Goal: Task Accomplishment & Management: Complete application form

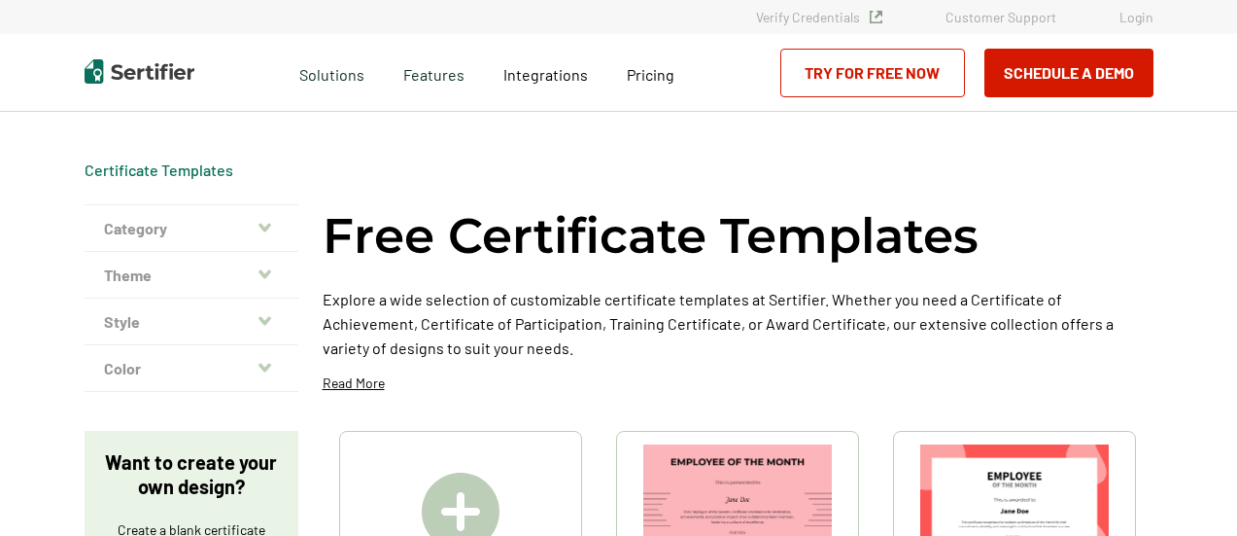
scroll to position [194, 0]
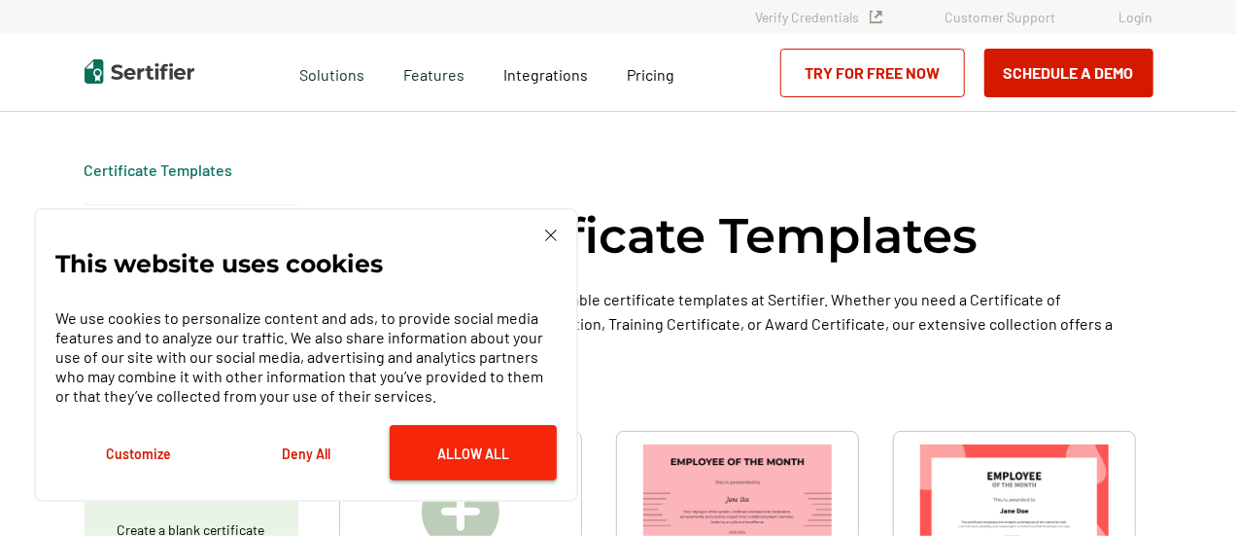
click at [486, 458] on button "Allow All" at bounding box center [473, 452] width 167 height 55
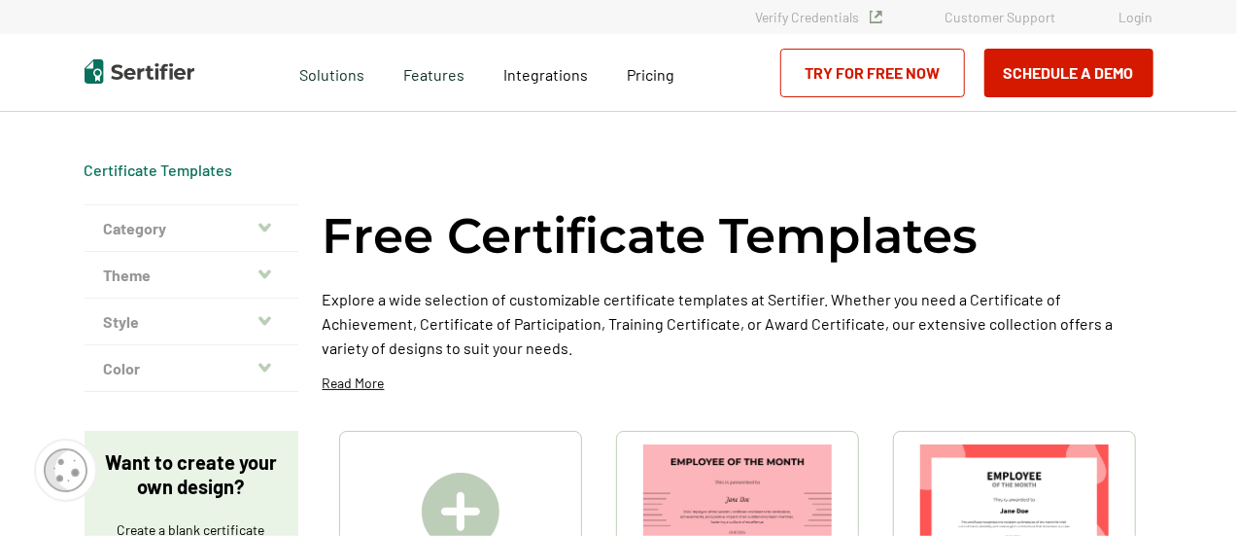
click at [264, 225] on icon "button" at bounding box center [265, 227] width 13 height 9
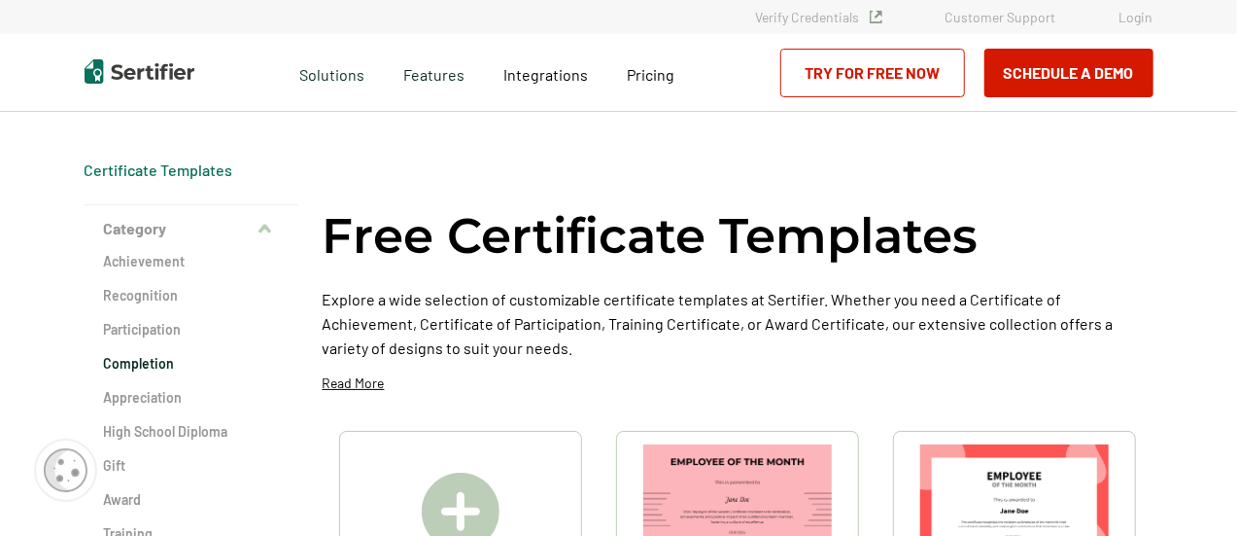
click at [148, 358] on h2 "Completion" at bounding box center [191, 363] width 175 height 19
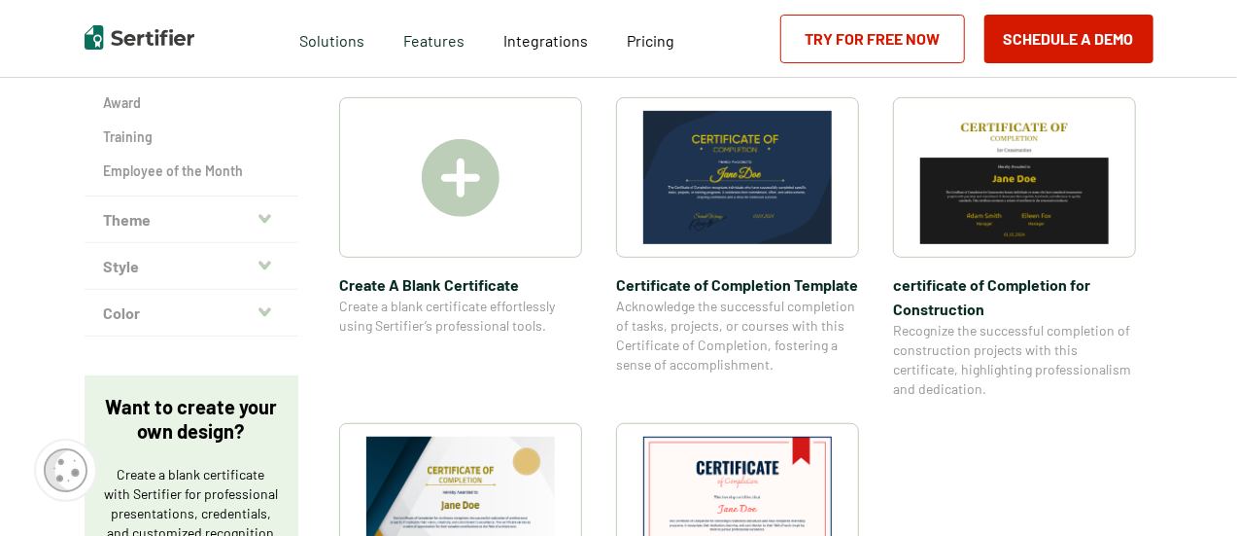
scroll to position [389, 0]
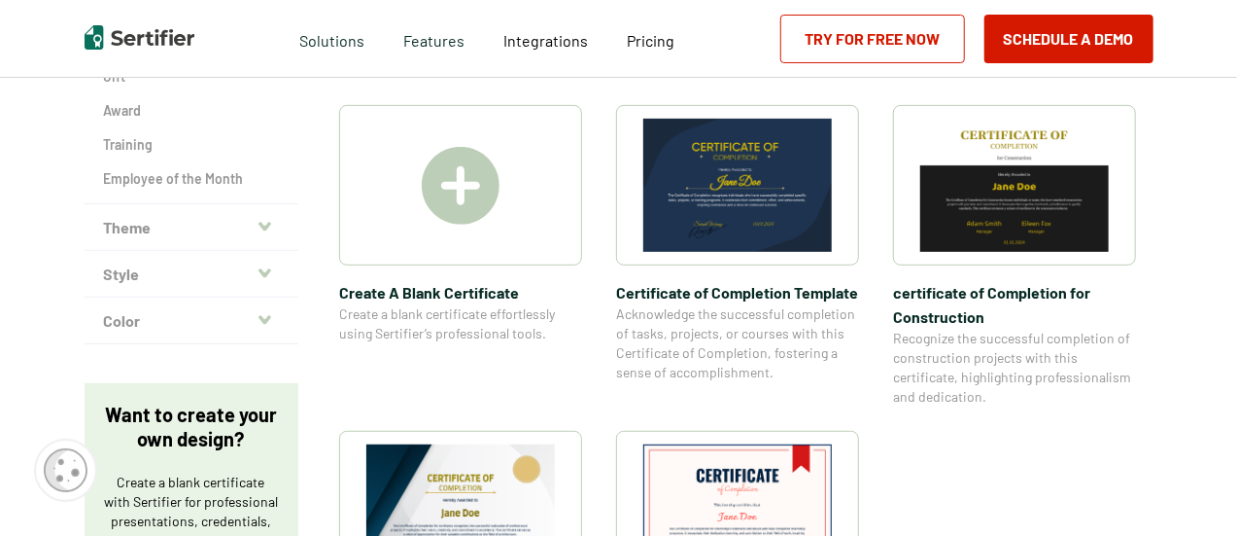
click at [474, 171] on img at bounding box center [461, 186] width 78 height 78
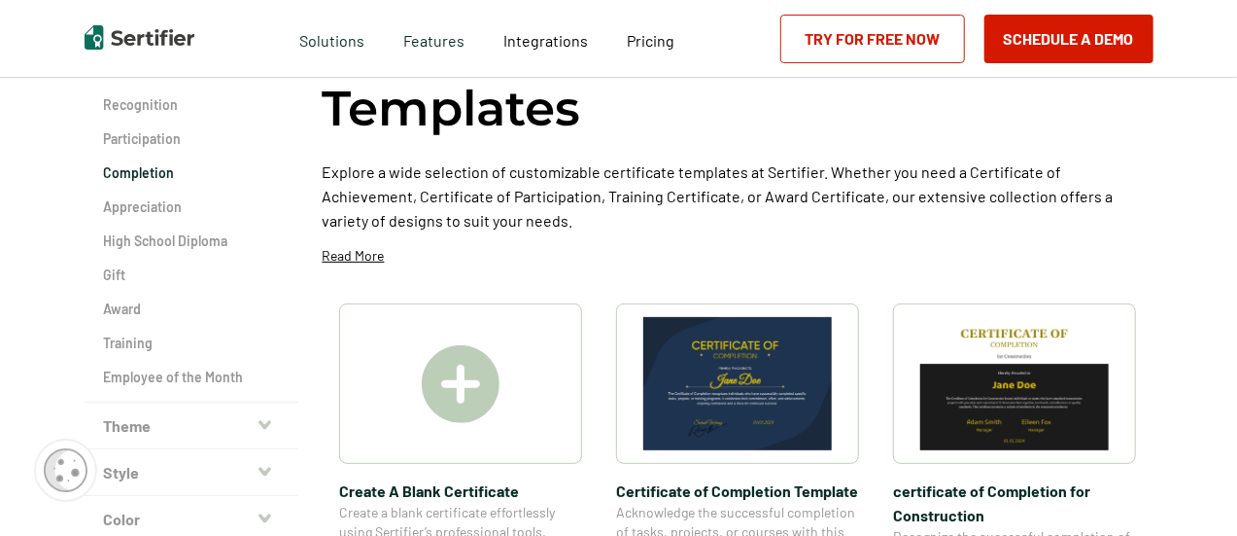
scroll to position [0, 0]
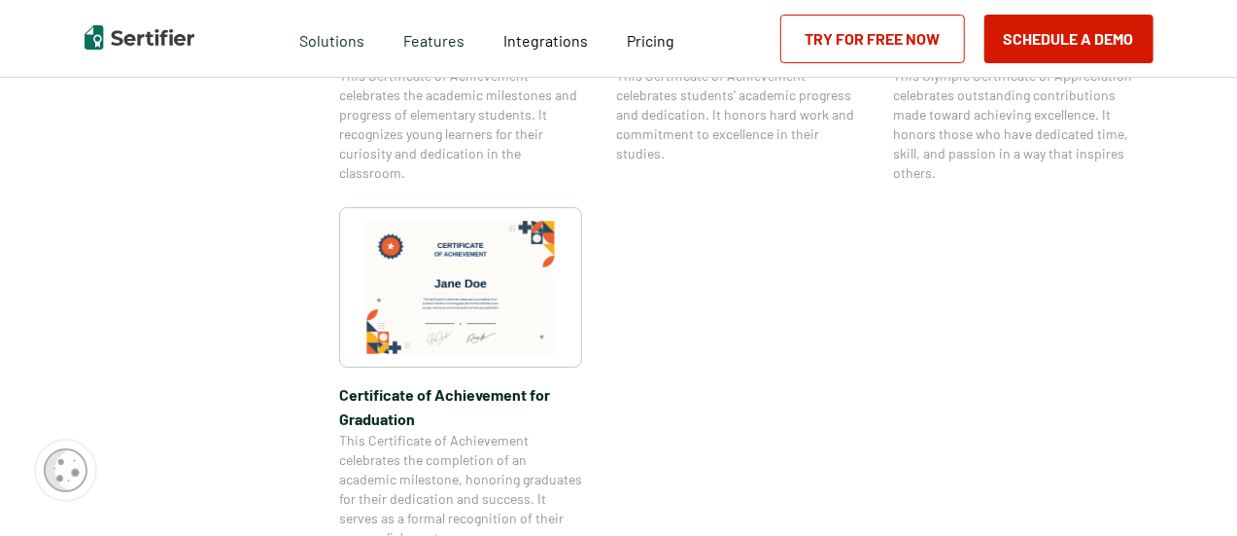
scroll to position [1653, 0]
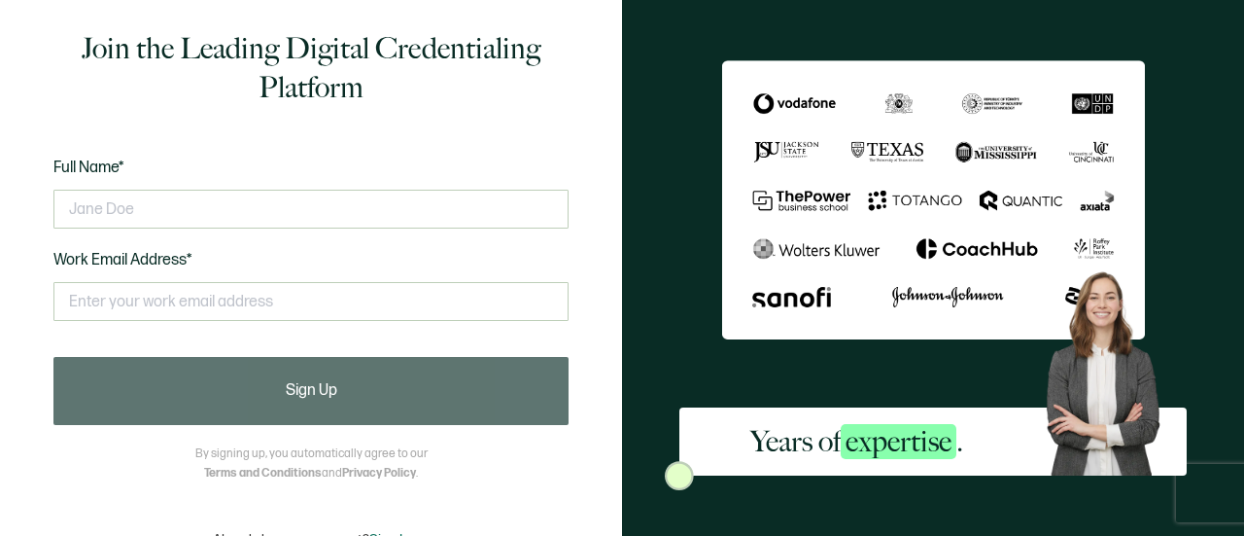
click at [686, 260] on div "Years of expertise ." at bounding box center [933, 268] width 622 height 536
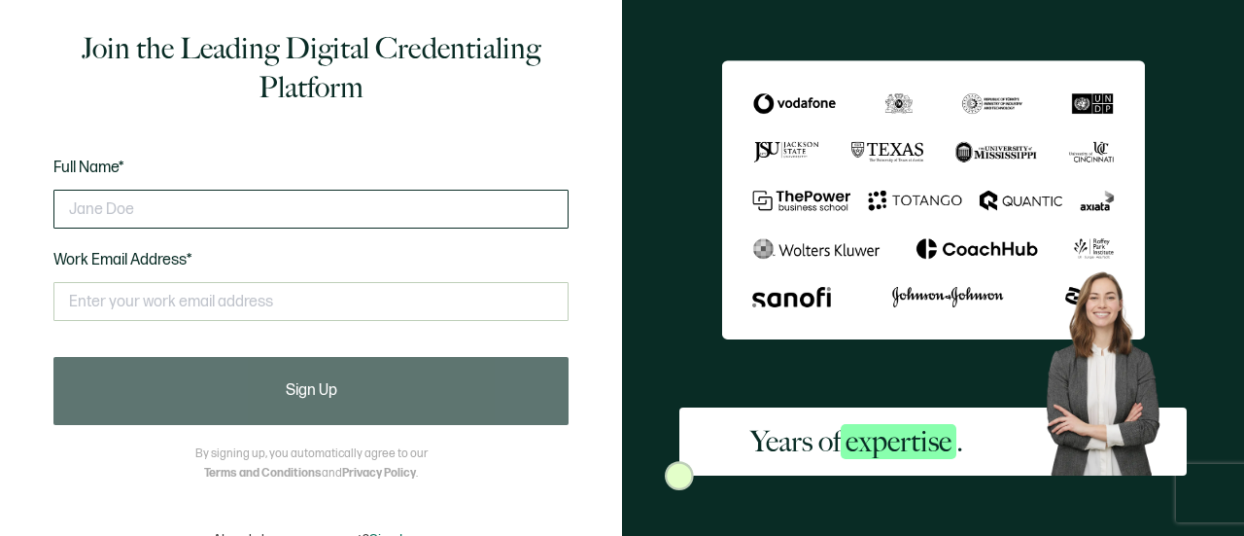
drag, startPoint x: 0, startPoint y: 0, endPoint x: 272, endPoint y: 212, distance: 345.0
click at [272, 212] on input "text" at bounding box center [310, 209] width 515 height 39
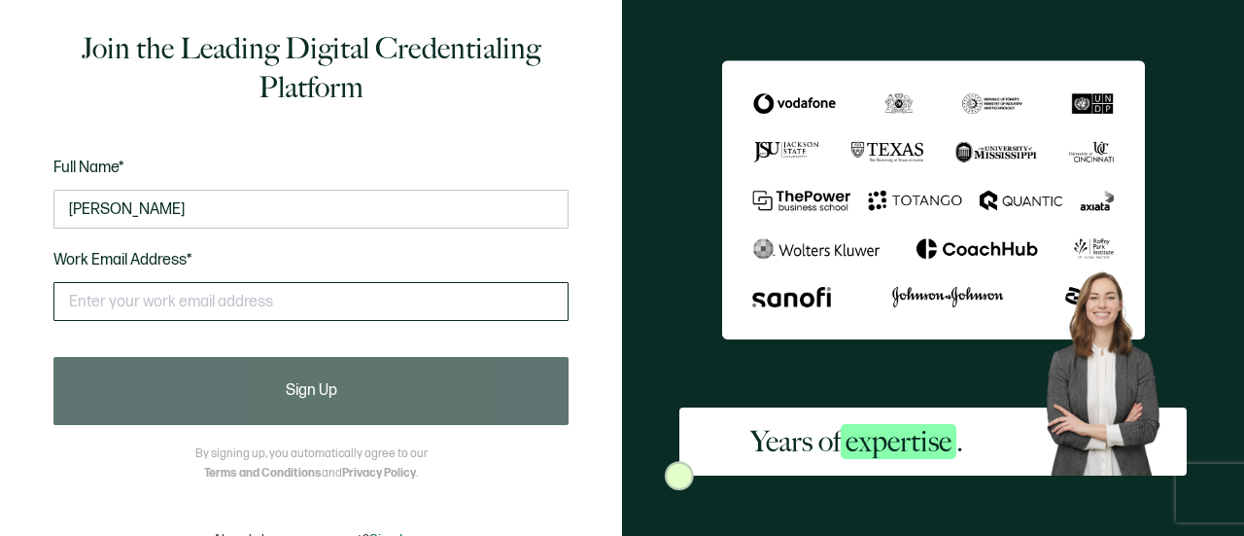
type input "Joshua Maerker"
click at [331, 296] on input "text" at bounding box center [310, 301] width 515 height 39
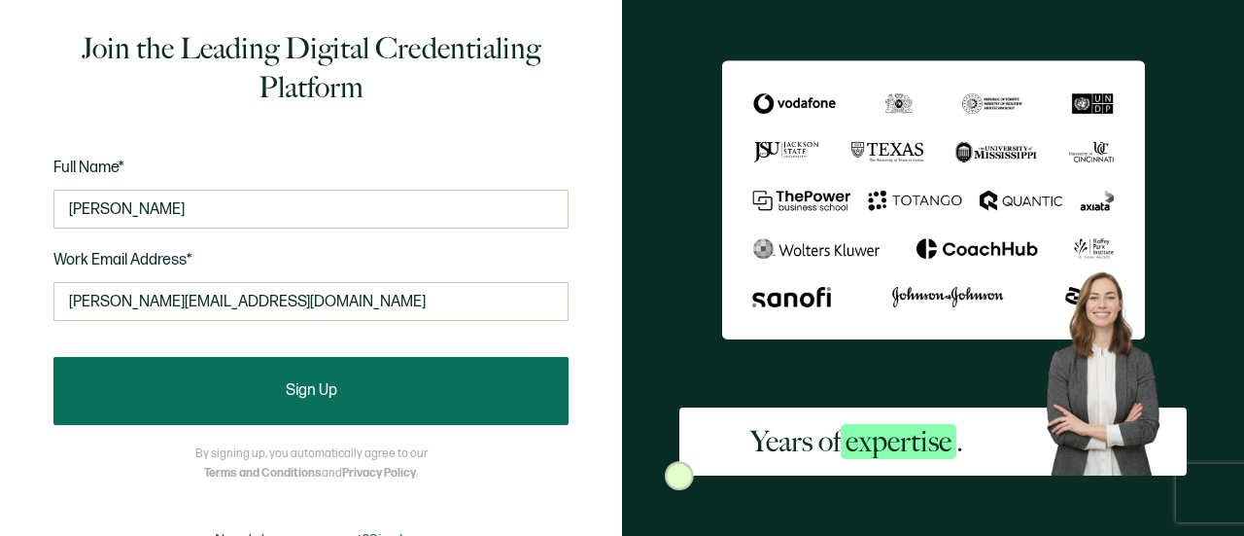
type input "j.maerker.tfs@gmail.com"
click at [331, 392] on span "Sign Up" at bounding box center [312, 391] width 52 height 16
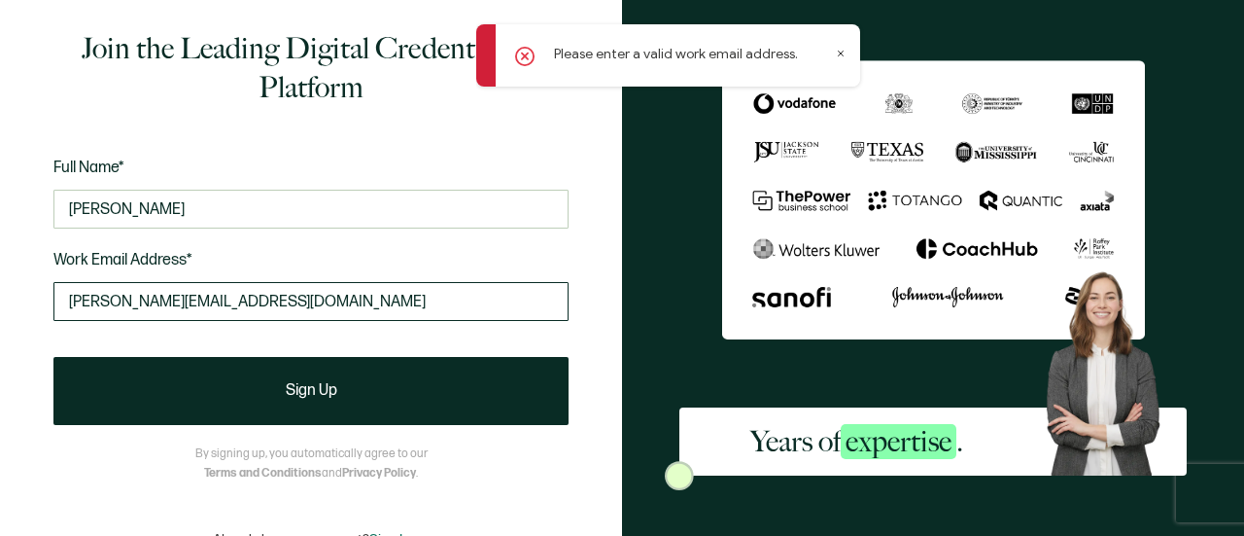
click at [272, 306] on input "j.maerker.tfs@gmail.com" at bounding box center [310, 301] width 515 height 39
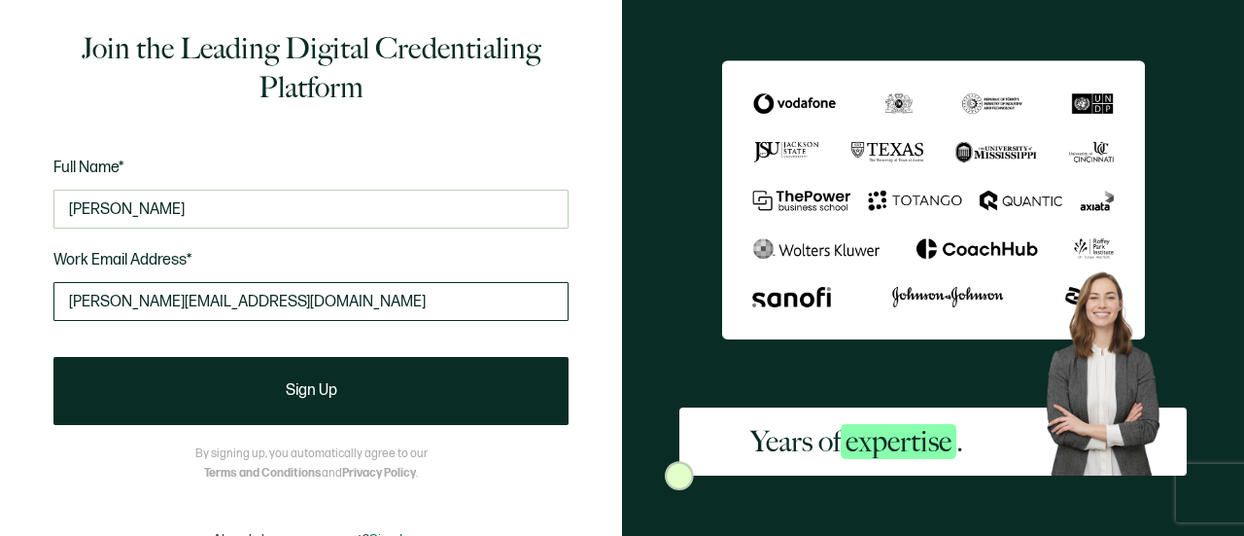
click at [260, 299] on input "j.maerker.tfs@gmail.com" at bounding box center [310, 301] width 515 height 39
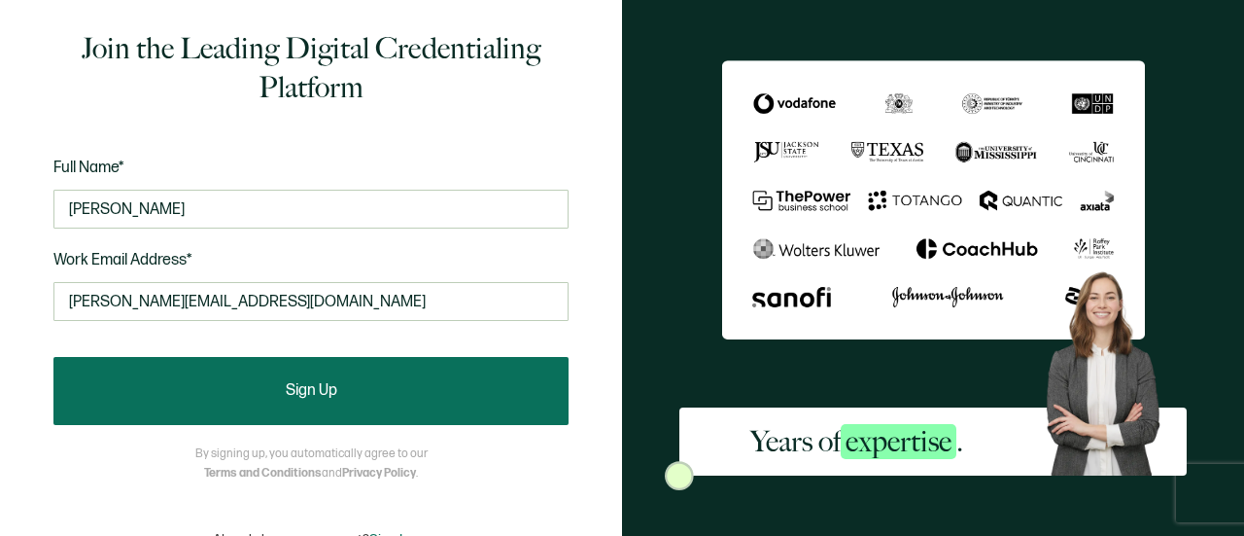
click at [303, 388] on span "Sign Up" at bounding box center [312, 391] width 52 height 16
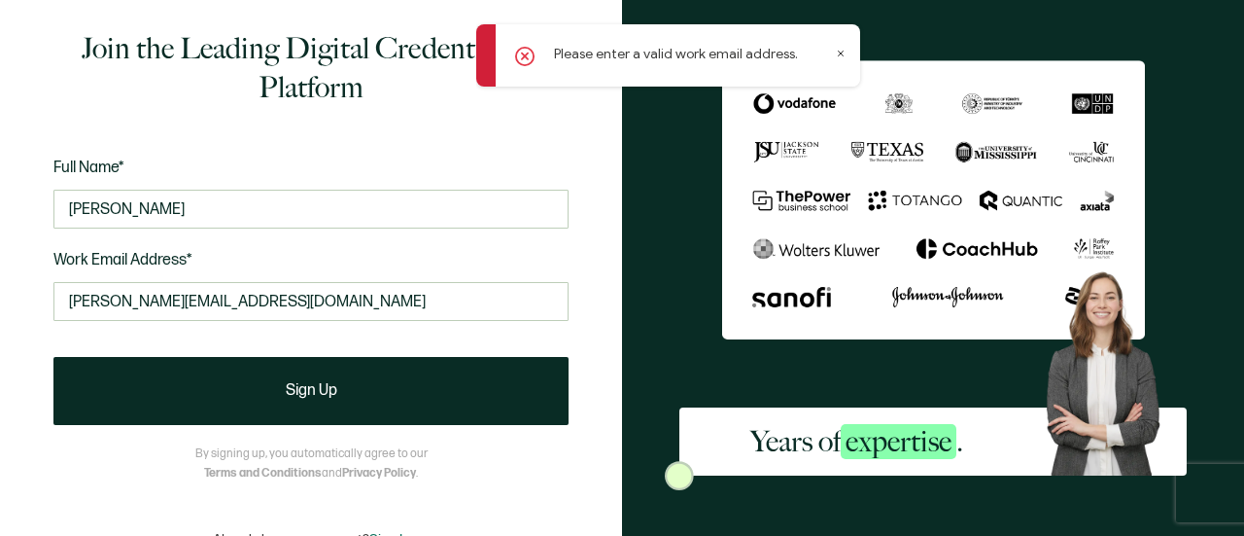
click at [842, 53] on icon at bounding box center [841, 54] width 10 height 10
